Goal: Transaction & Acquisition: Download file/media

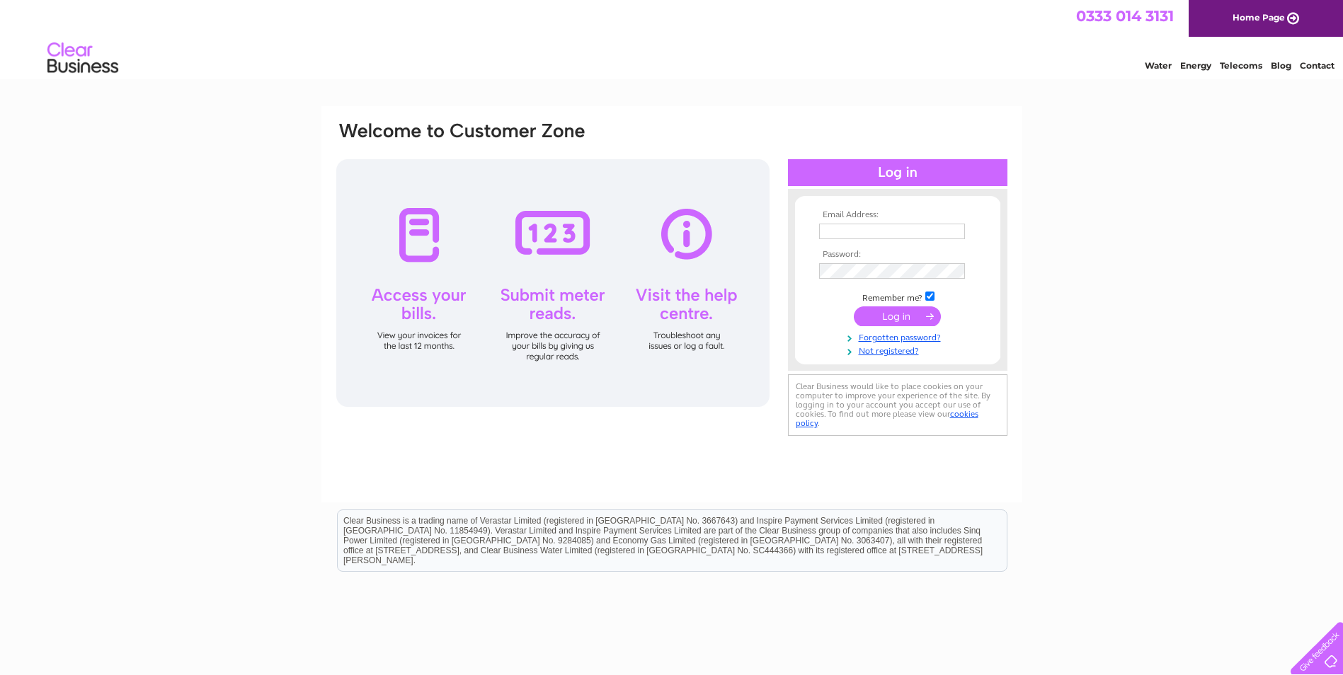
type input "Accounts@Performancetyres.net"
click at [881, 314] on input "submit" at bounding box center [897, 317] width 87 height 20
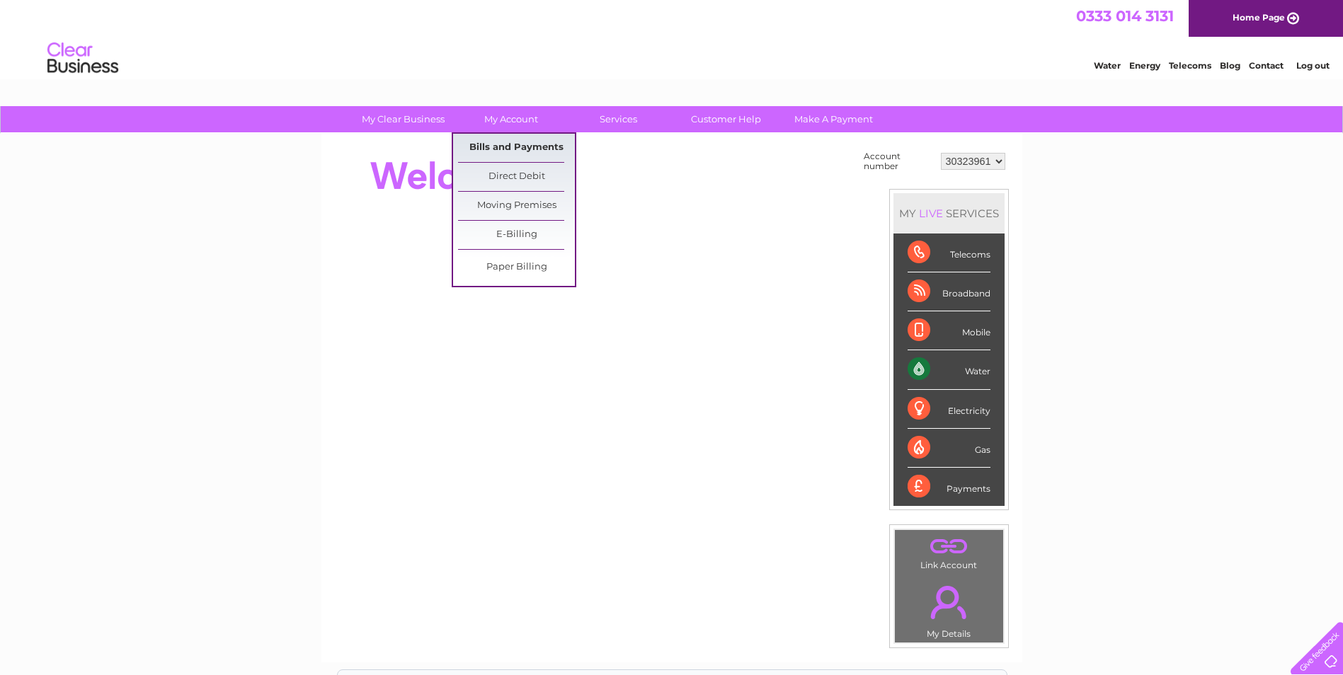
click at [503, 147] on link "Bills and Payments" at bounding box center [516, 148] width 117 height 28
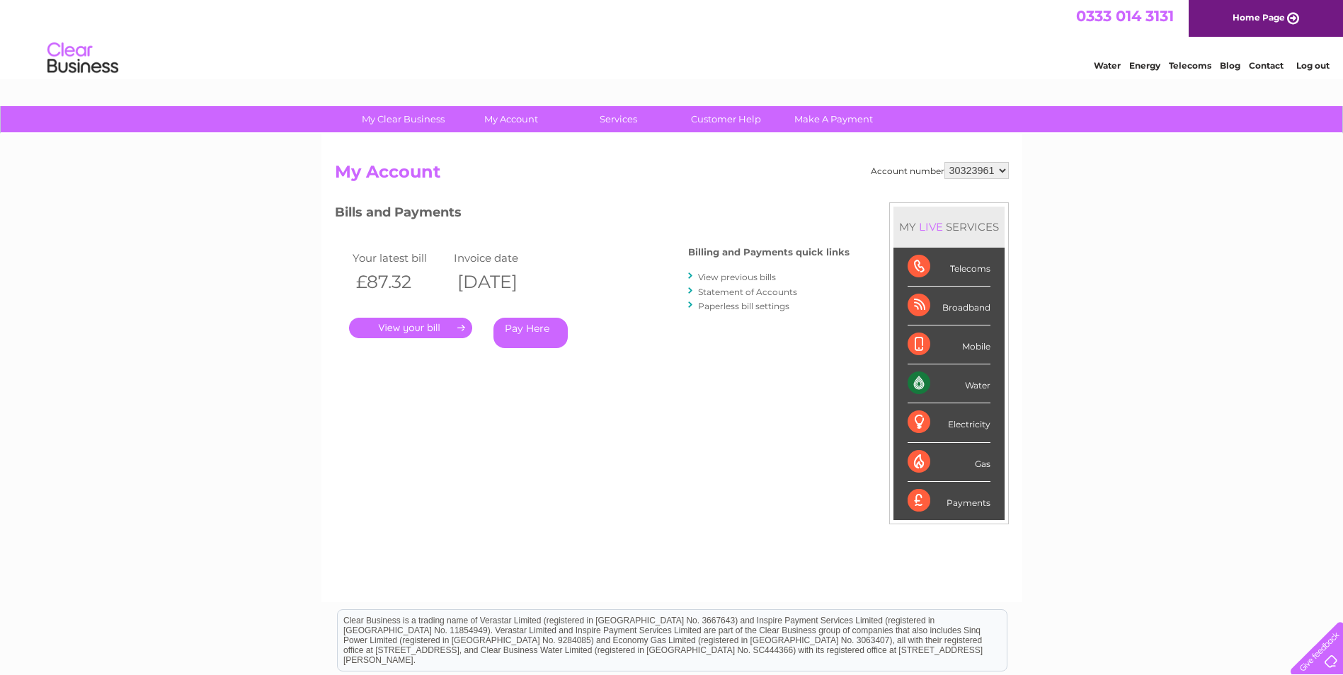
click at [420, 332] on link "." at bounding box center [410, 328] width 123 height 21
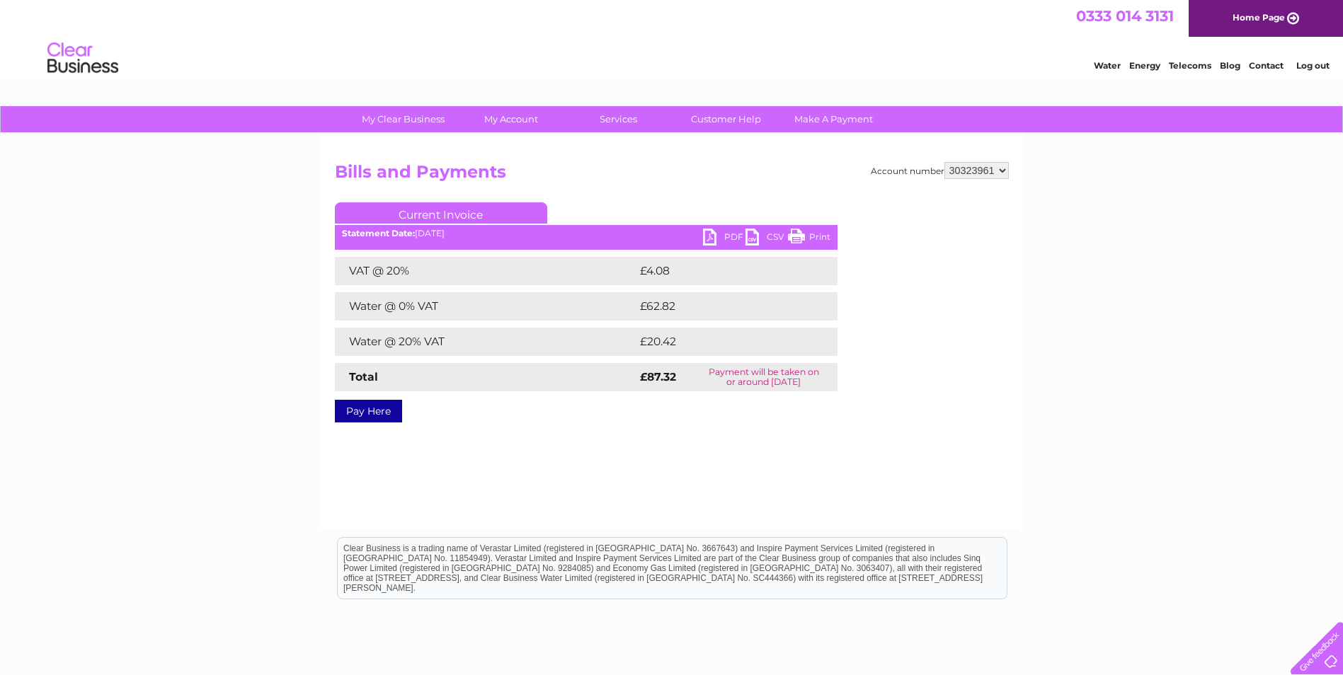
click at [707, 240] on link "PDF" at bounding box center [724, 239] width 42 height 21
